Goal: Information Seeking & Learning: Check status

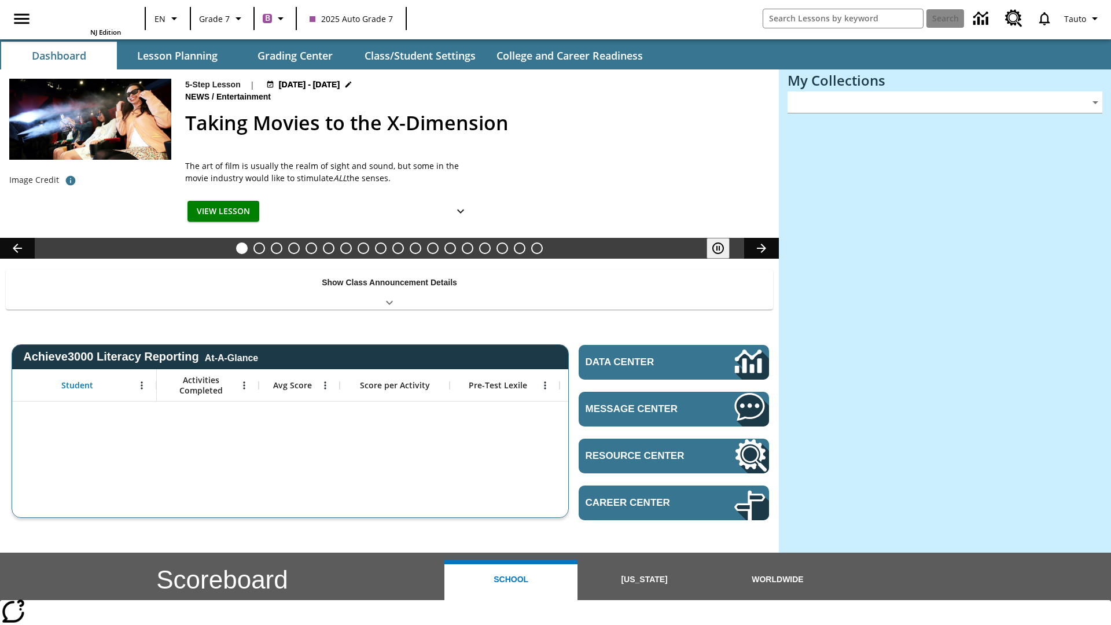
type input "-1"
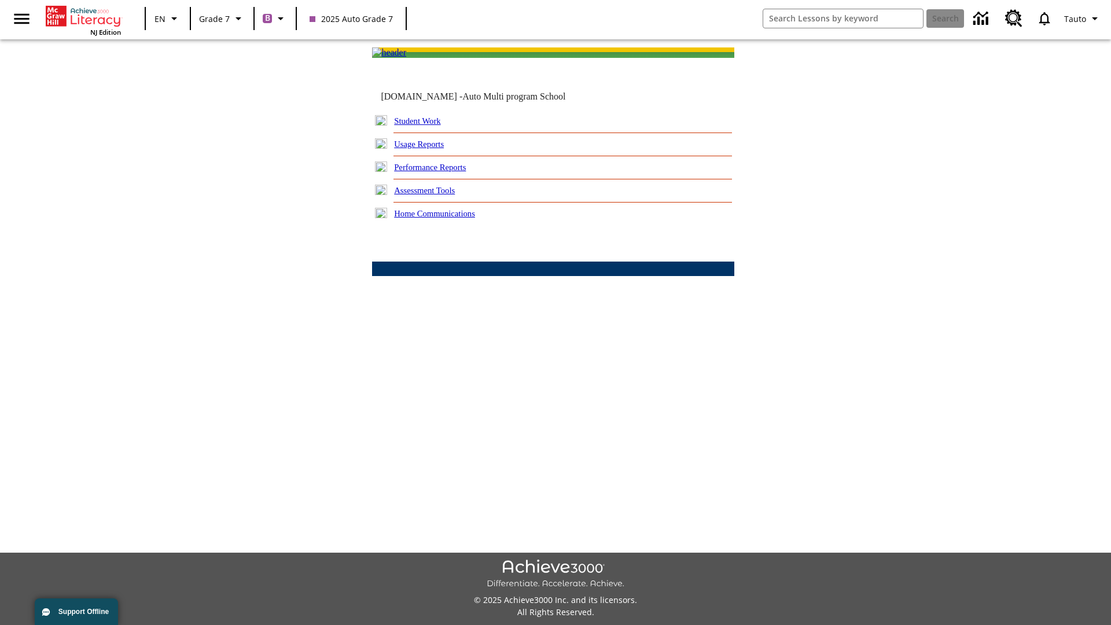
click at [443, 172] on link "Performance Reports" at bounding box center [430, 167] width 72 height 9
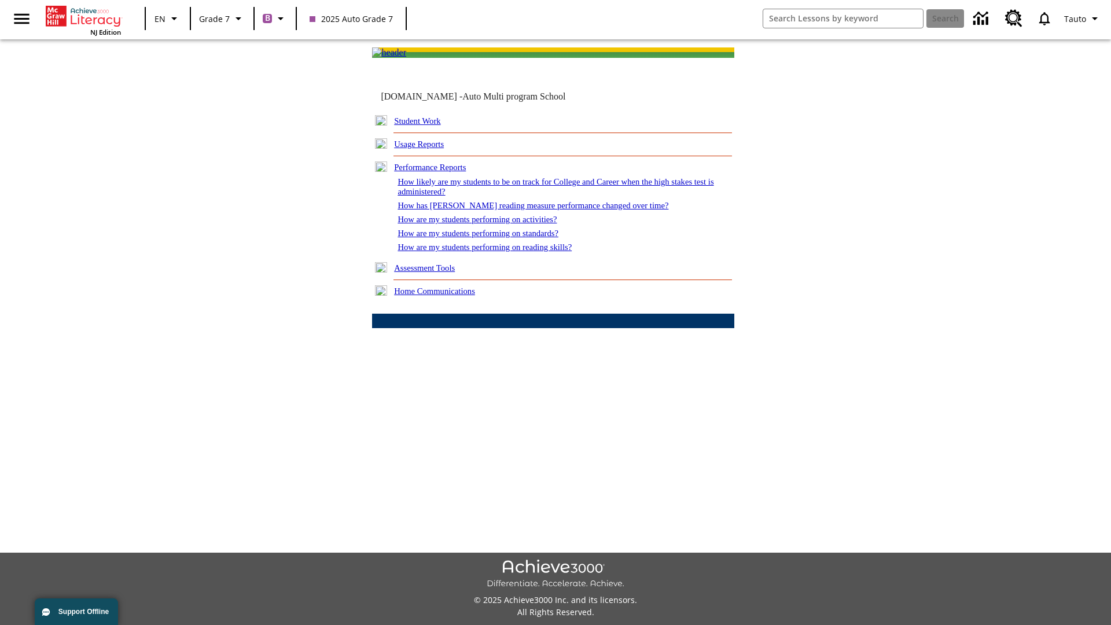
click at [488, 224] on link "How are my students performing on activities?" at bounding box center [476, 219] width 159 height 9
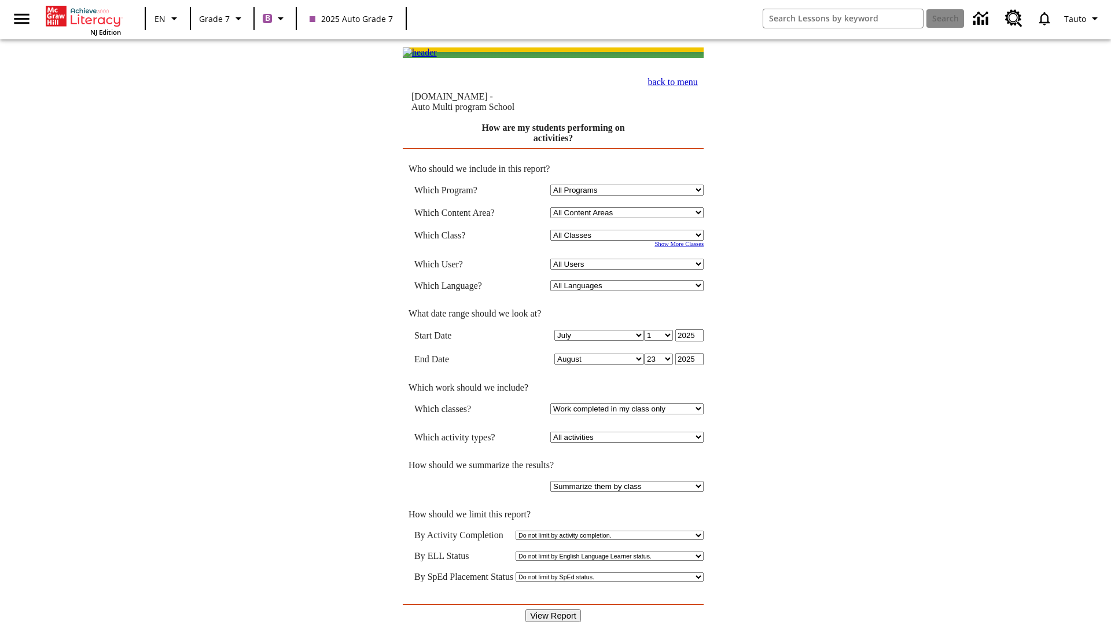
click at [553, 609] on input "View Report" at bounding box center [553, 615] width 56 height 13
select select "21437138"
select select "4"
click at [553, 609] on input "View Report" at bounding box center [553, 615] width 56 height 13
